Goal: Transaction & Acquisition: Purchase product/service

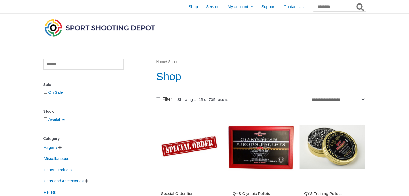
click at [61, 149] on span "" at bounding box center [59, 148] width 3 height 4
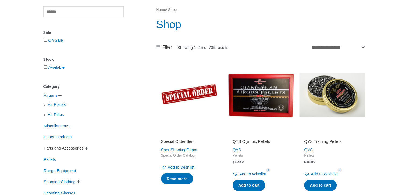
scroll to position [54, 0]
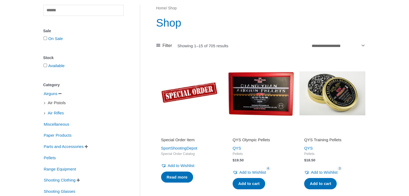
click at [59, 104] on span "Air Pistols" at bounding box center [56, 102] width 19 height 9
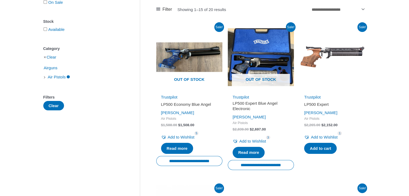
scroll to position [81, 0]
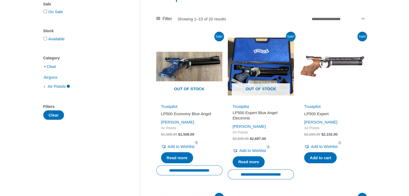
click at [175, 112] on h2 "LP500 Economy Blue Angel" at bounding box center [189, 113] width 56 height 5
